Goal: Task Accomplishment & Management: Manage account settings

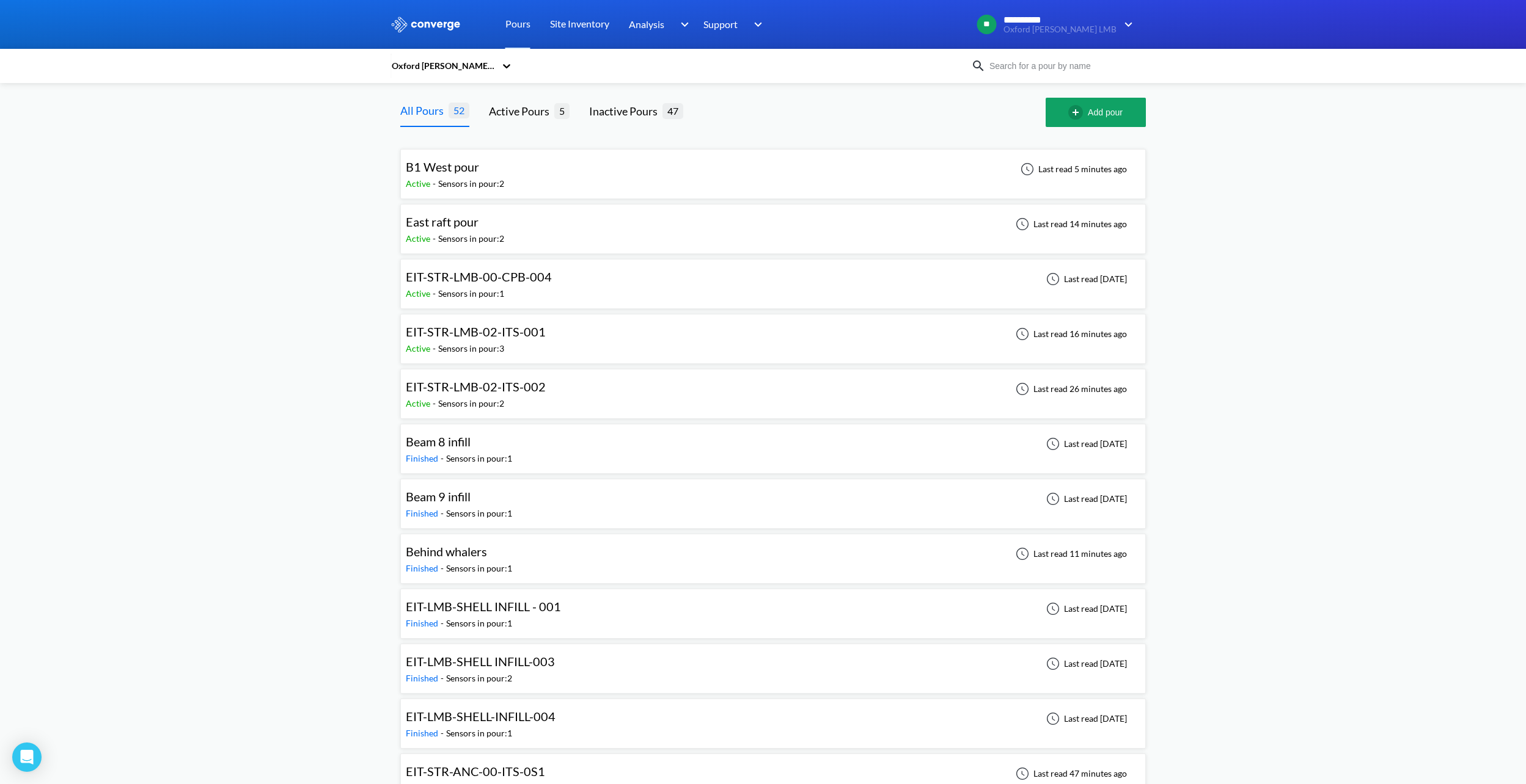
click at [508, 61] on icon at bounding box center [506, 66] width 12 height 12
click at [478, 147] on div "Oxford [PERSON_NAME] LMH" at bounding box center [451, 165] width 122 height 37
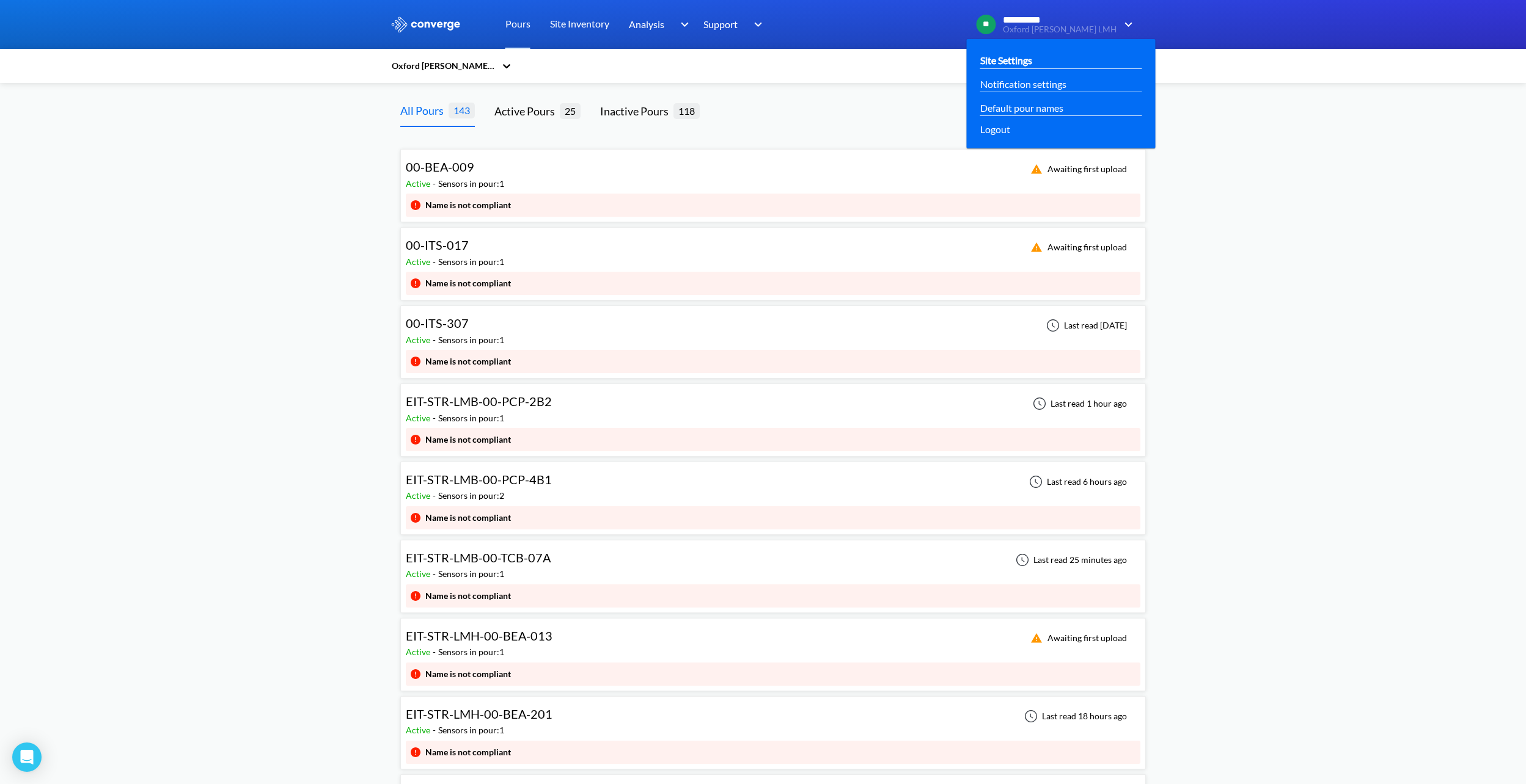
click at [1032, 59] on link "Site Settings" at bounding box center [1006, 60] width 52 height 15
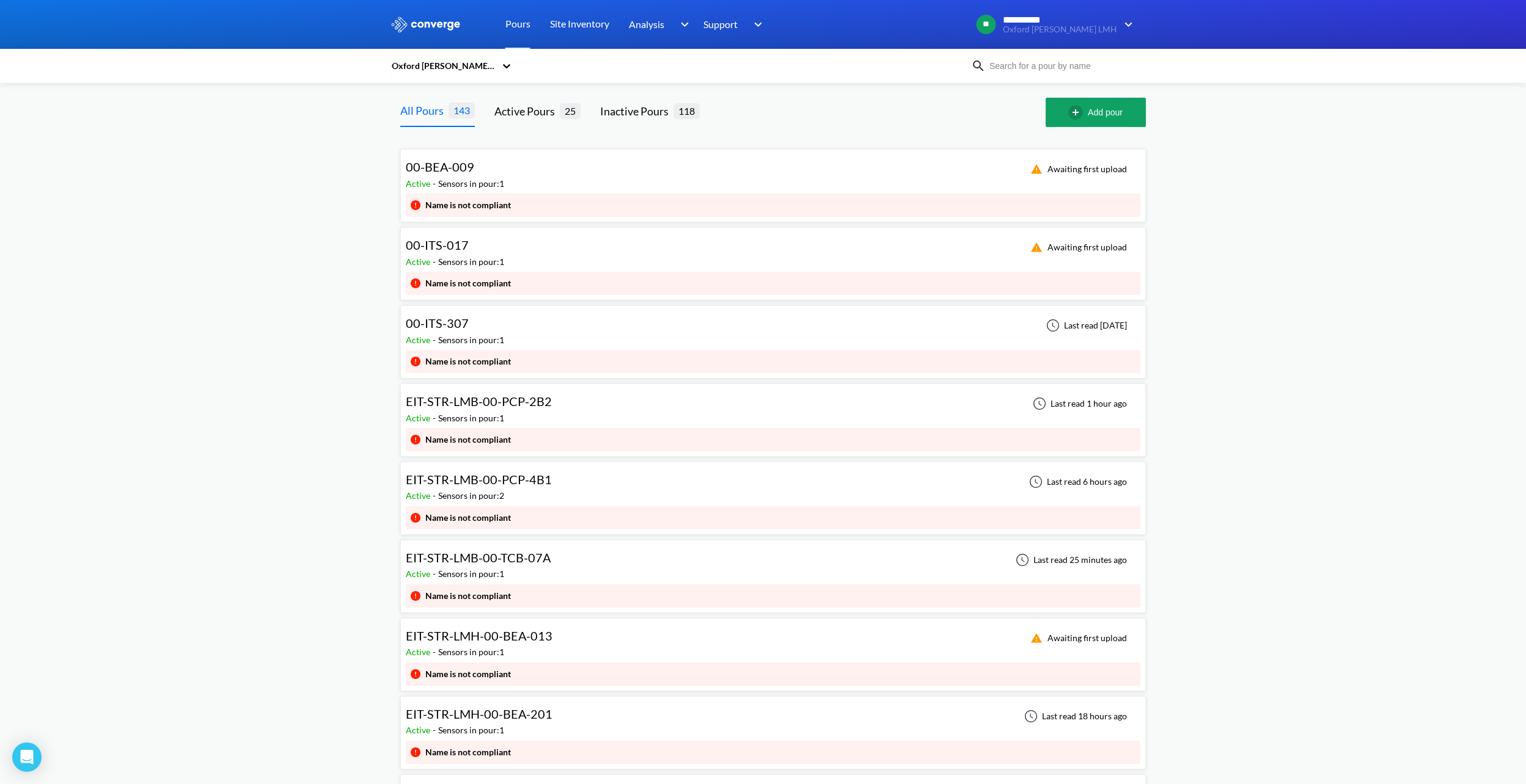
click at [813, 113] on div at bounding box center [882, 112] width 326 height 30
drag, startPoint x: 304, startPoint y: 183, endPoint x: 258, endPoint y: 190, distance: 46.5
